Goal: Navigation & Orientation: Find specific page/section

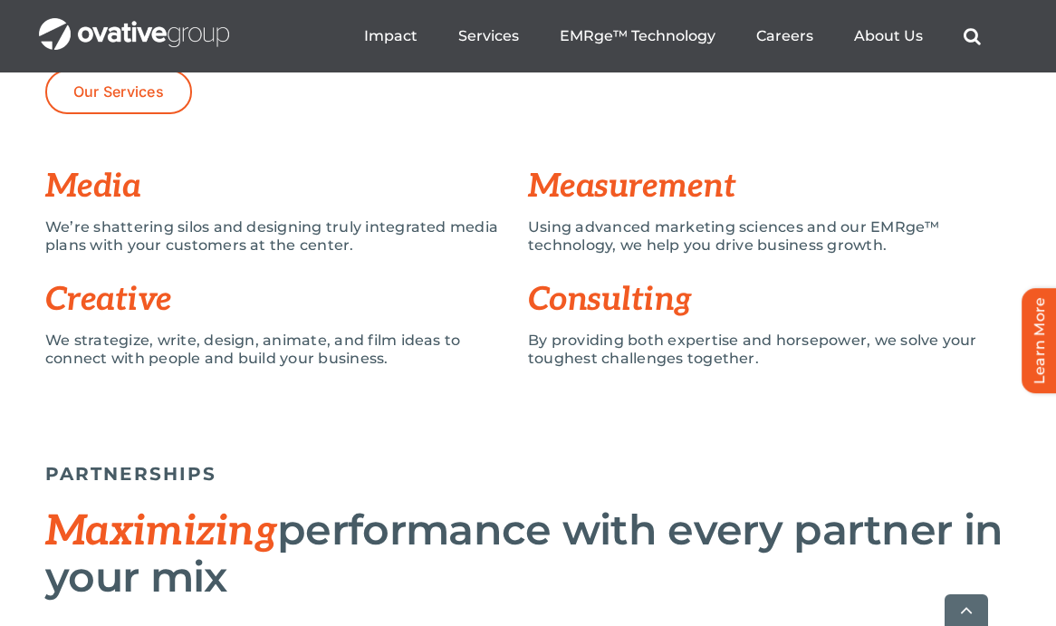
scroll to position [1591, 0]
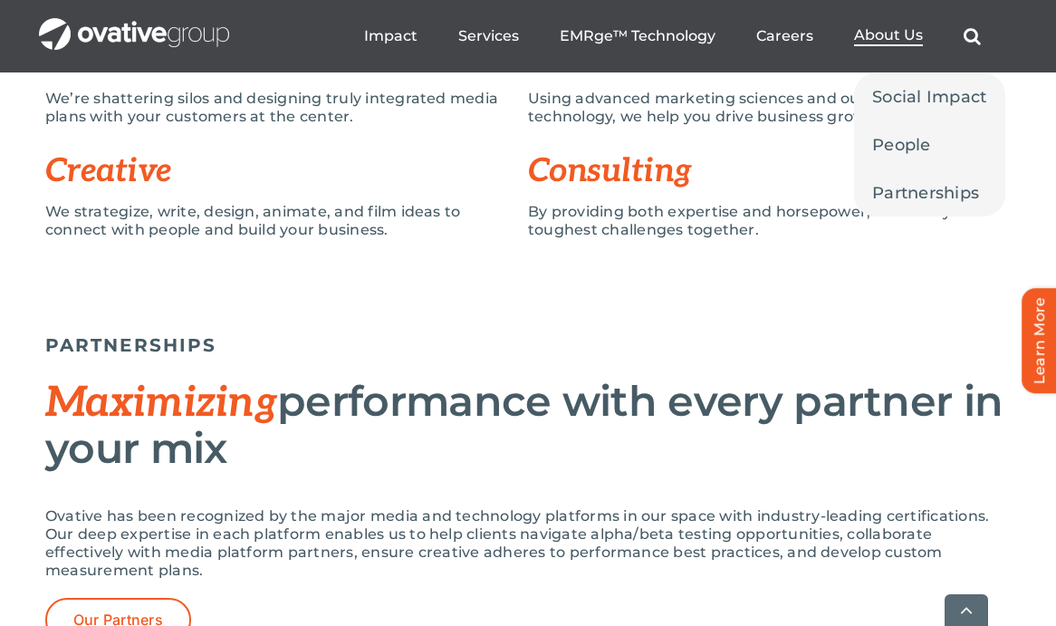
click at [888, 35] on span "About Us" at bounding box center [888, 35] width 69 height 18
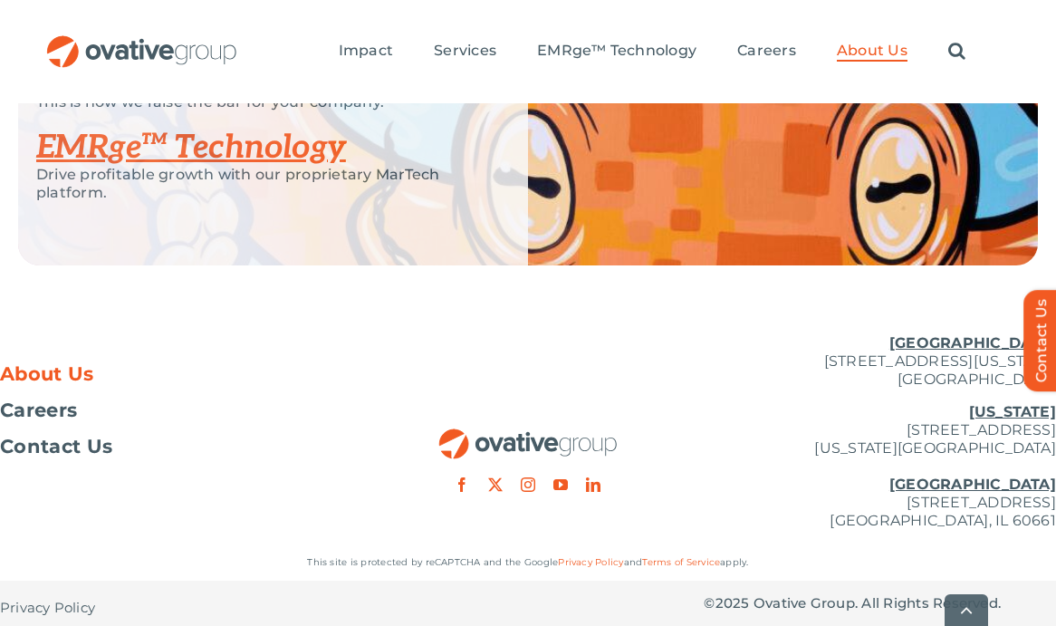
scroll to position [4127, 0]
